Goal: Information Seeking & Learning: Learn about a topic

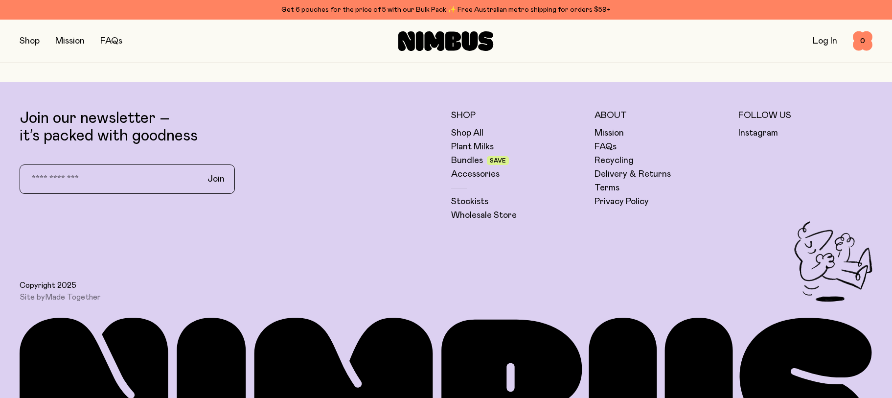
scroll to position [3144, 0]
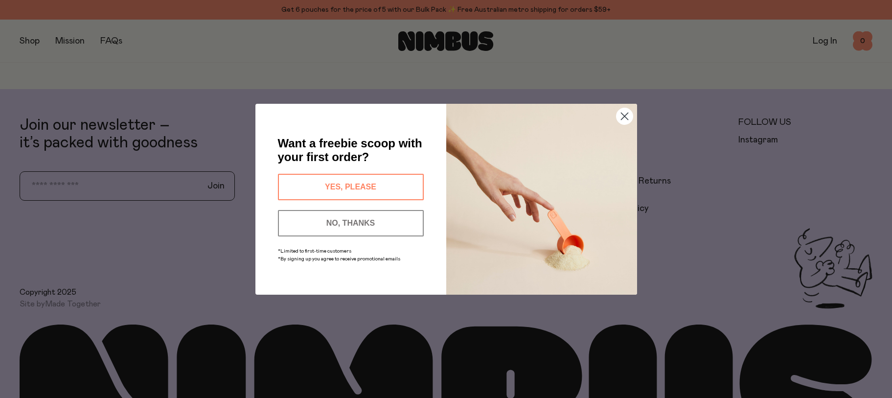
click at [627, 118] on icon "Close dialog" at bounding box center [624, 116] width 7 height 7
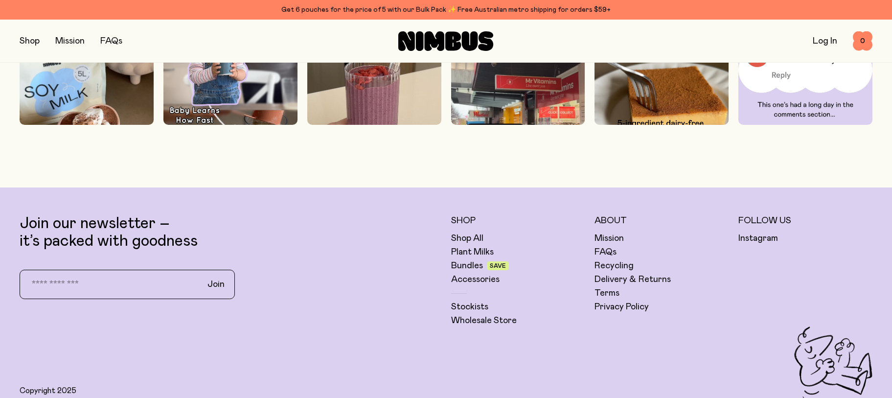
scroll to position [3021, 0]
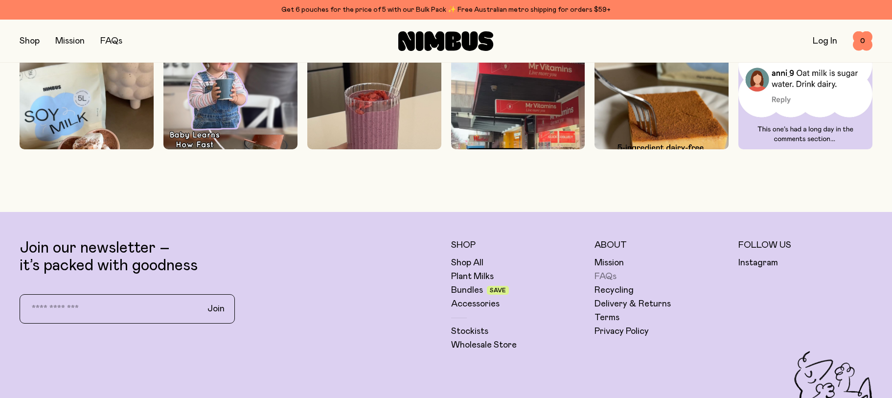
click at [611, 273] on link "FAQs" at bounding box center [605, 277] width 22 height 12
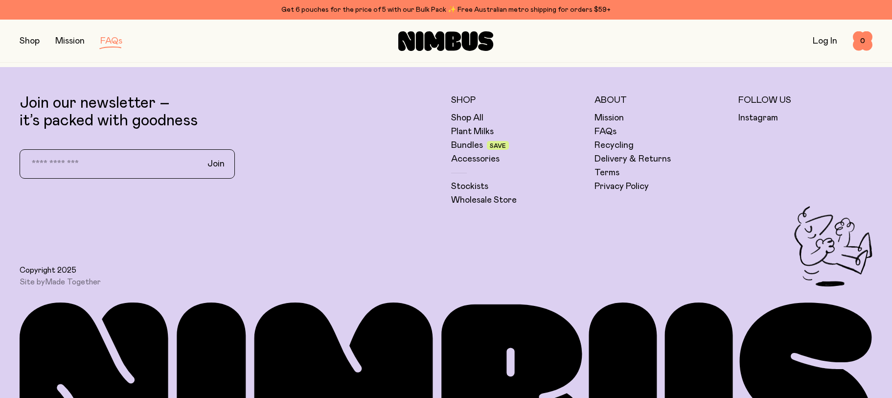
scroll to position [1942, 0]
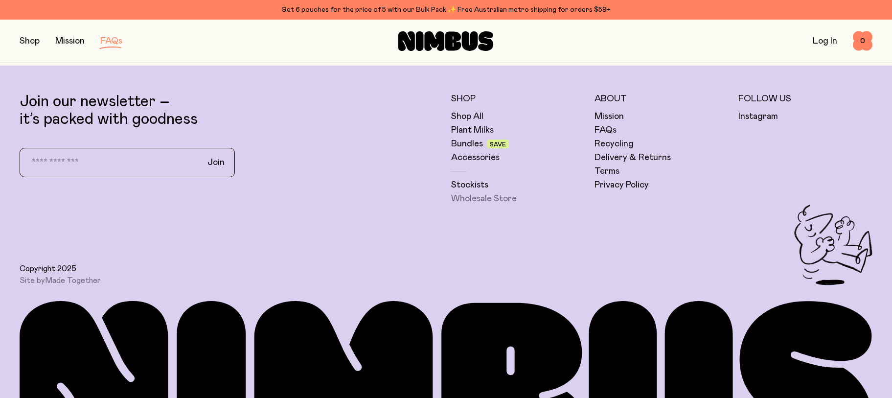
click at [492, 196] on link "Wholesale Store" at bounding box center [484, 199] width 66 height 12
drag, startPoint x: 48, startPoint y: 46, endPoint x: 66, endPoint y: 45, distance: 17.7
click at [48, 46] on div "Shop Mission FAQs" at bounding box center [162, 41] width 284 height 14
click at [70, 44] on link "Mission" at bounding box center [69, 41] width 29 height 9
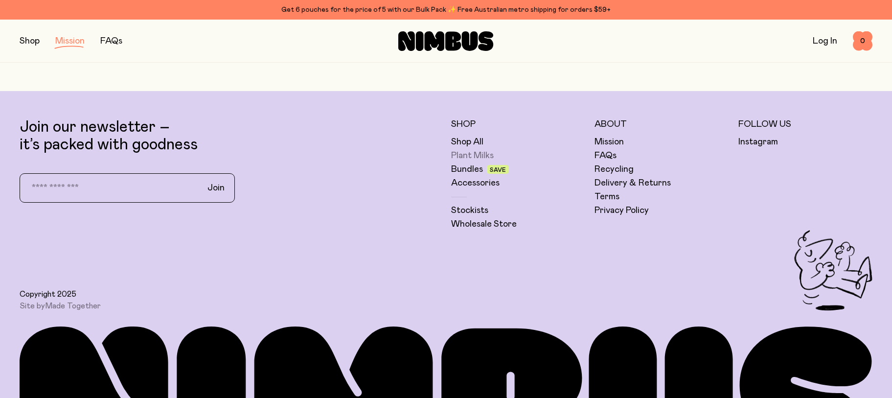
scroll to position [2272, 0]
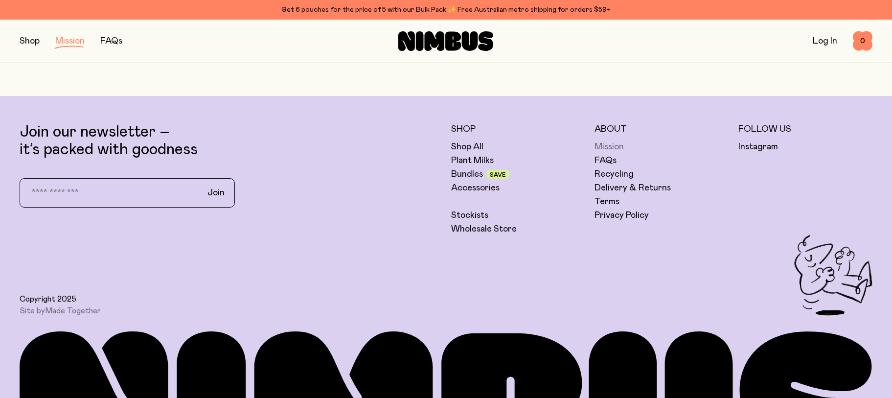
click at [612, 146] on link "Mission" at bounding box center [608, 147] width 29 height 12
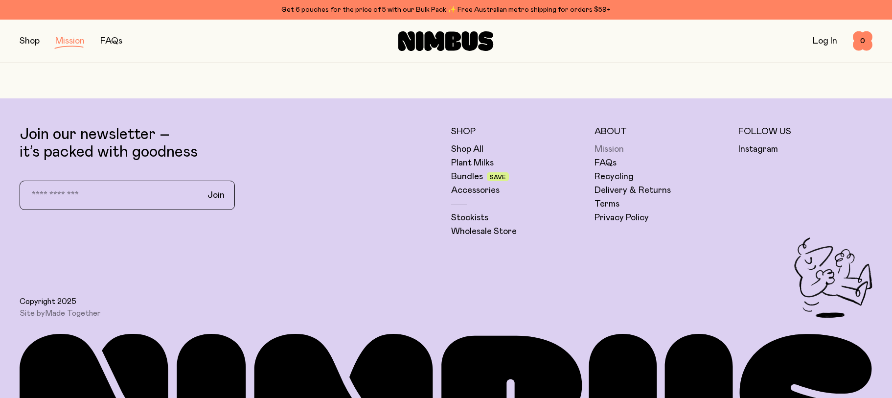
click at [606, 147] on link "Mission" at bounding box center [608, 149] width 29 height 12
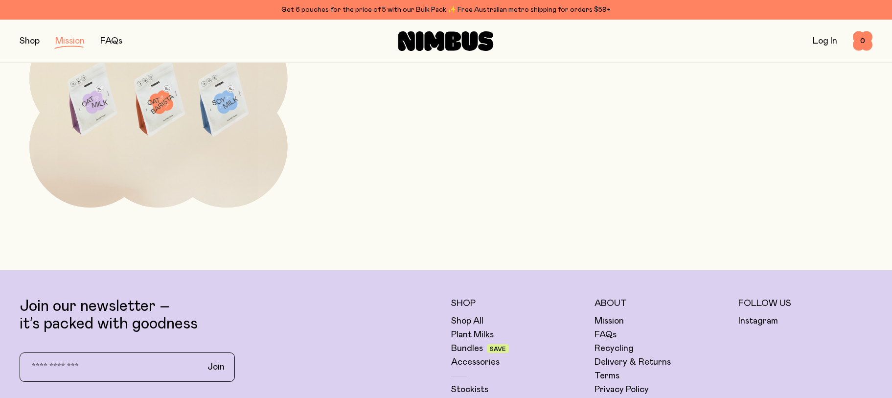
scroll to position [2089, 0]
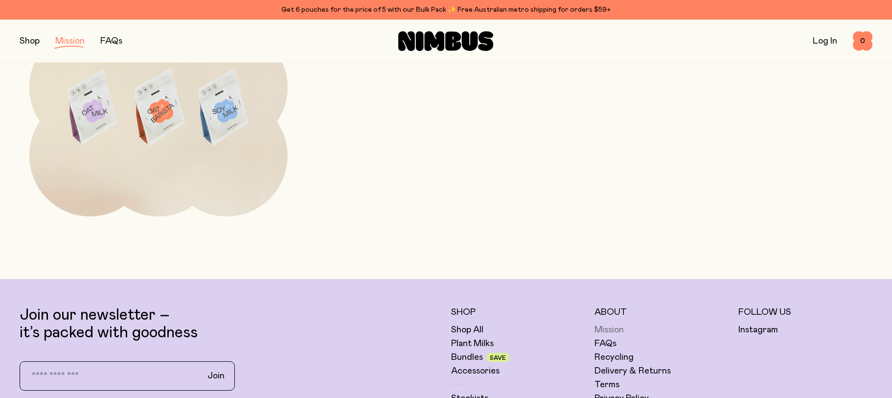
click at [604, 330] on link "Mission" at bounding box center [608, 330] width 29 height 12
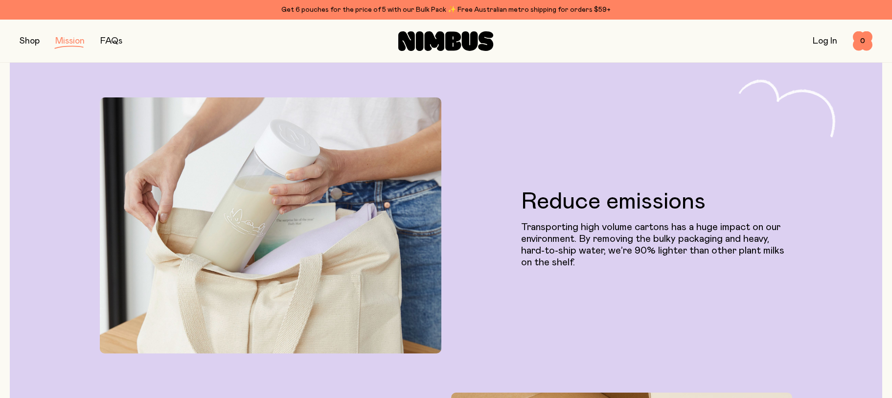
scroll to position [633, 0]
